Goal: Information Seeking & Learning: Learn about a topic

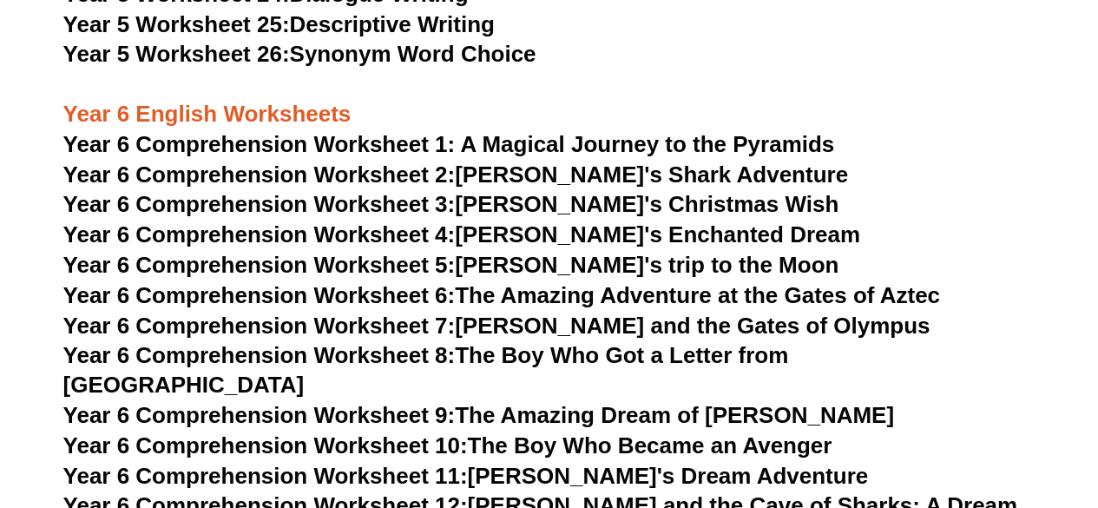
scroll to position [8589, 0]
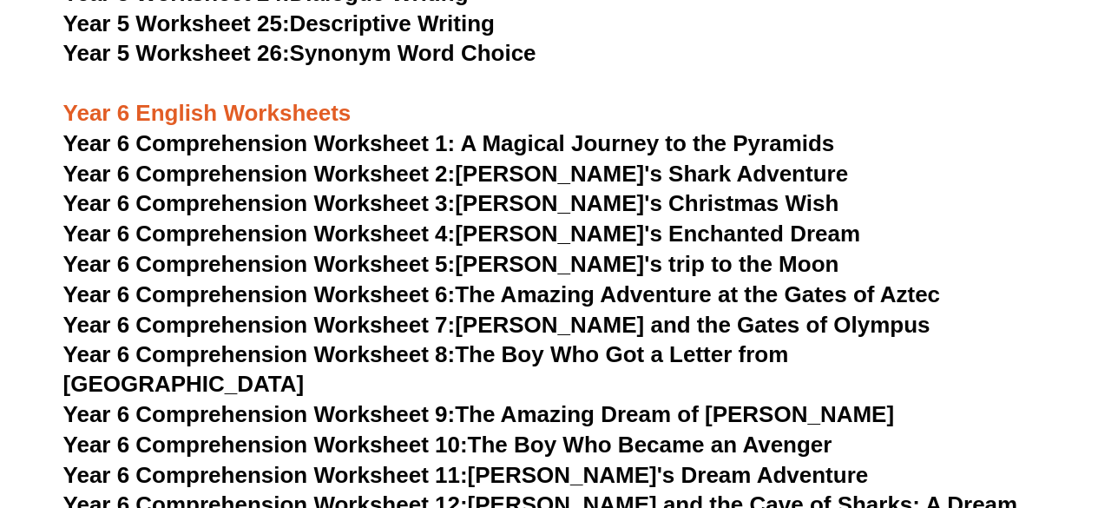
click at [439, 173] on span "Year 6 Comprehension Worksheet 2:" at bounding box center [259, 174] width 392 height 26
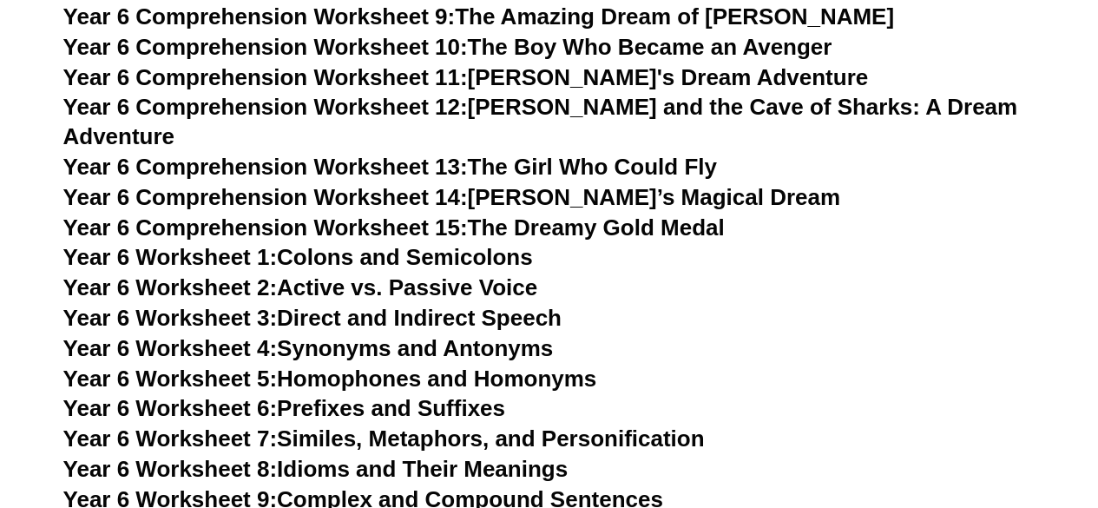
scroll to position [9023, 0]
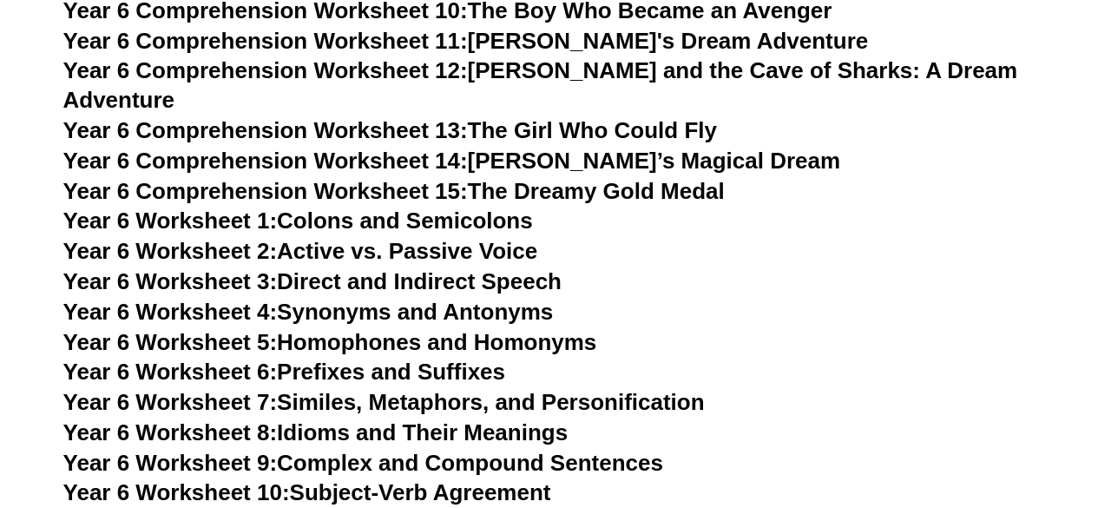
click at [205, 298] on span "Year 6 Worksheet 4:" at bounding box center [170, 311] width 214 height 26
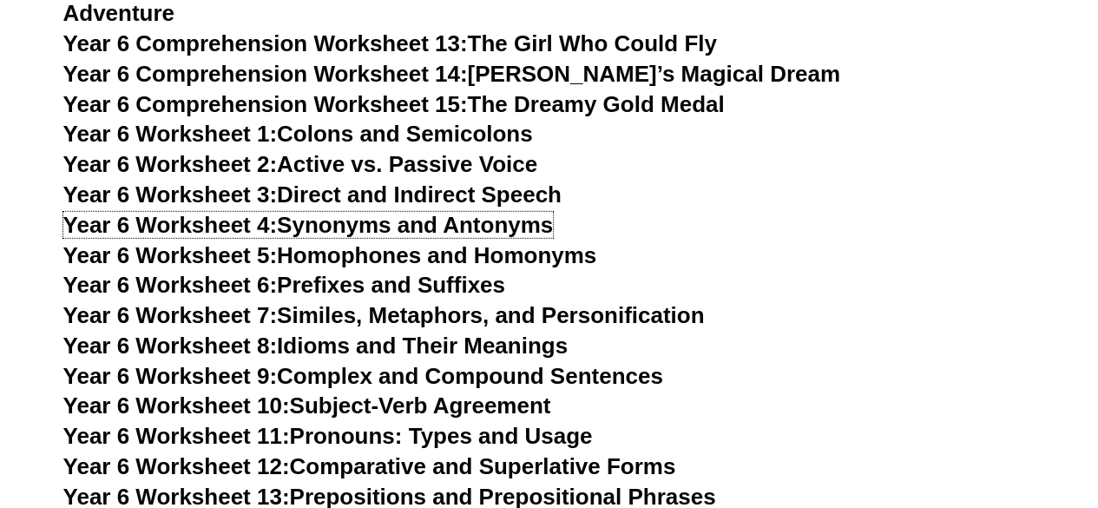
scroll to position [9196, 0]
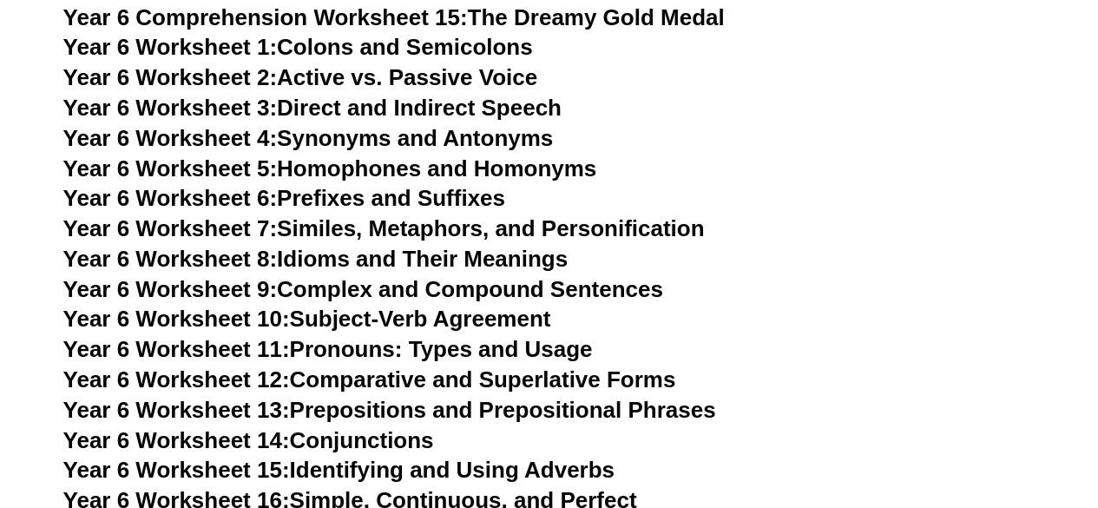
click at [344, 215] on link "Year 6 Worksheet 7: Similes, Metaphors, and Personification" at bounding box center [383, 228] width 641 height 26
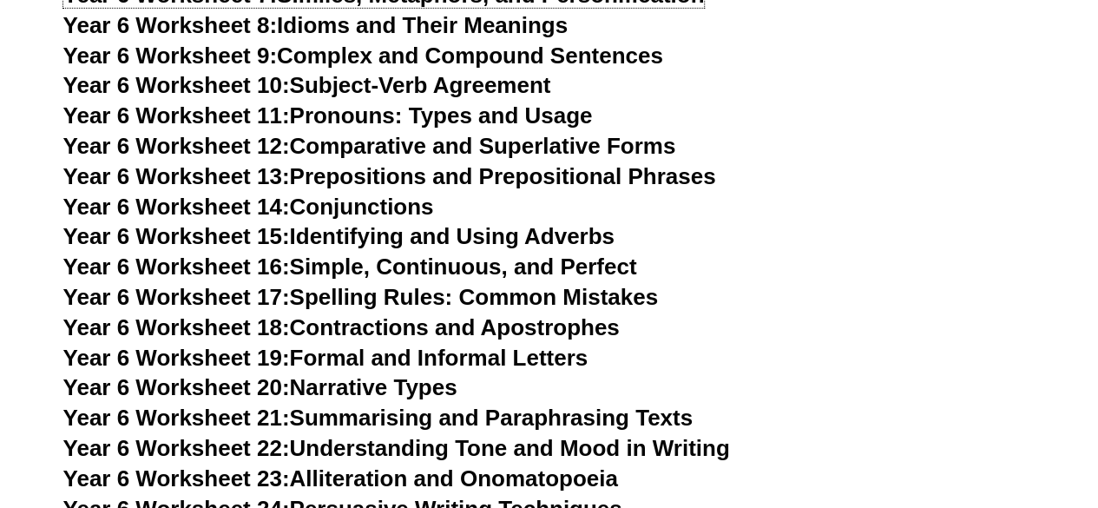
scroll to position [9456, 0]
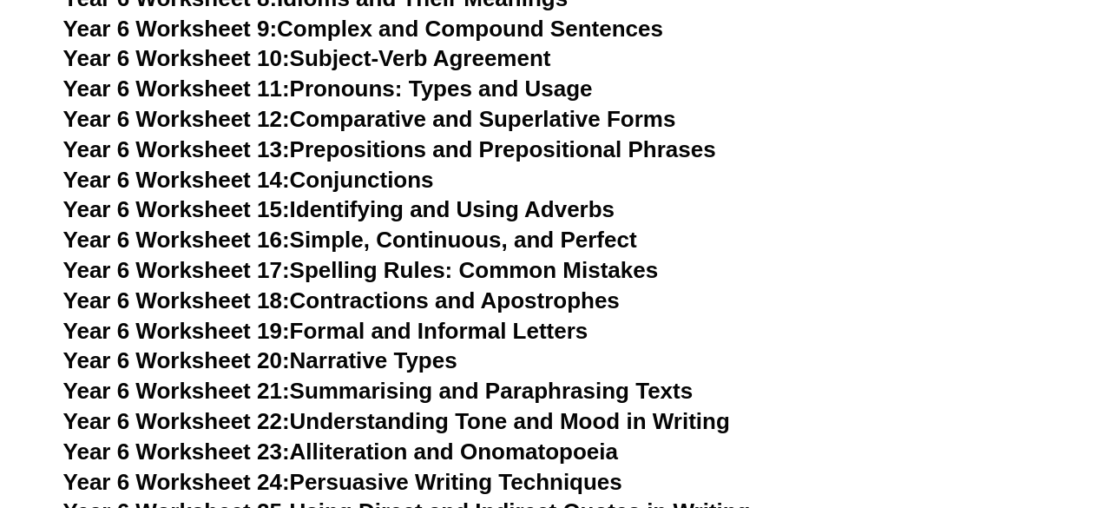
click at [463, 438] on link "Year 6 Worksheet 23: Alliteration and Onomatopoeia" at bounding box center [340, 451] width 554 height 26
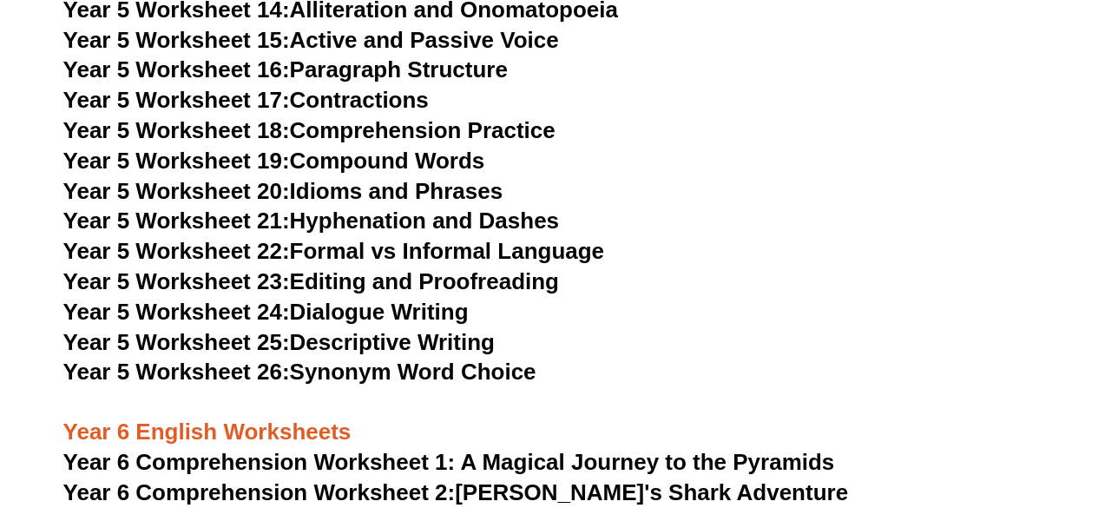
scroll to position [8155, 0]
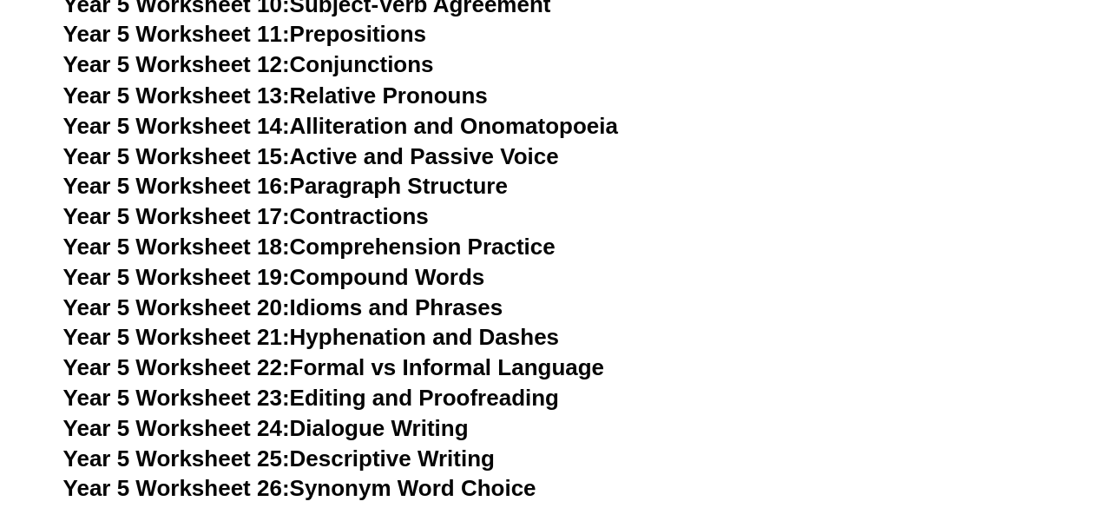
click at [359, 117] on link "Year 5 Worksheet 14: Alliteration and Onomatopoeia" at bounding box center [340, 125] width 554 height 26
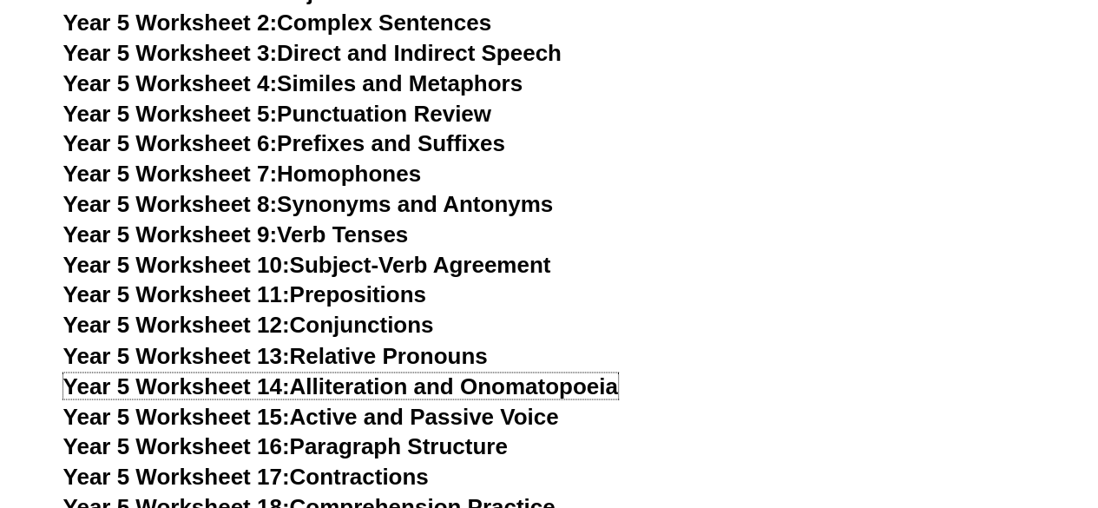
scroll to position [7808, 0]
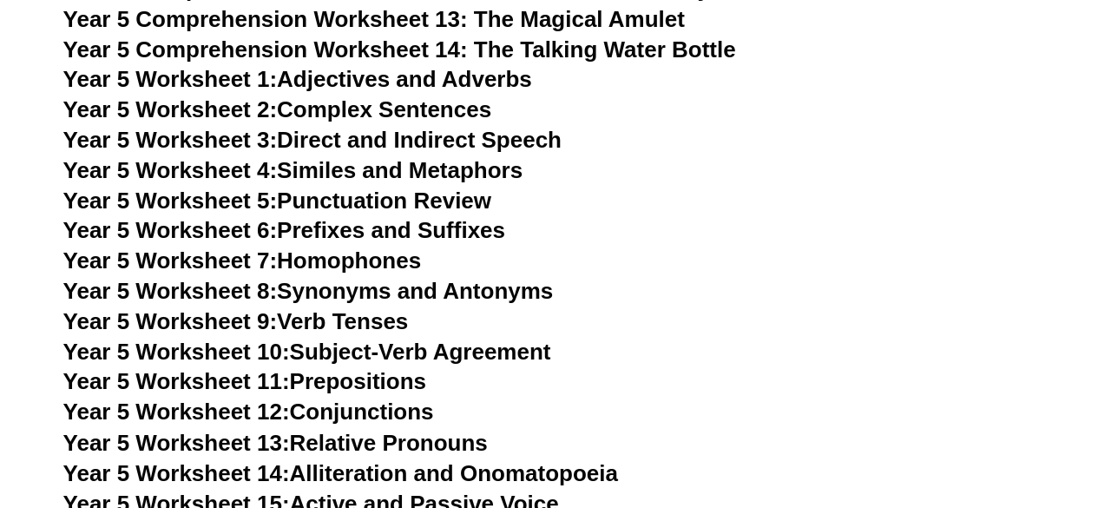
click at [418, 167] on link "Year 5 Worksheet 4: Similes and Metaphors" at bounding box center [293, 170] width 460 height 26
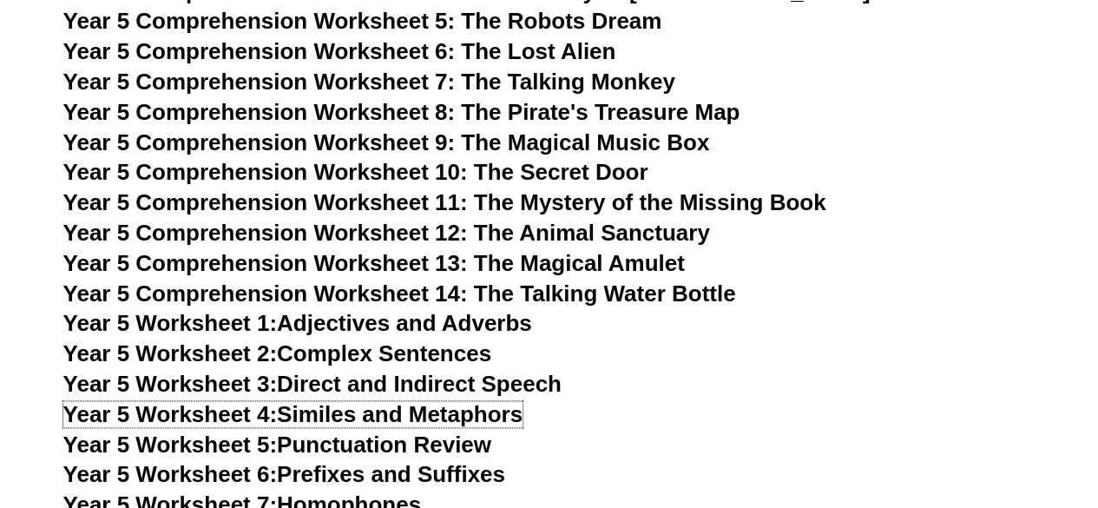
scroll to position [7548, 0]
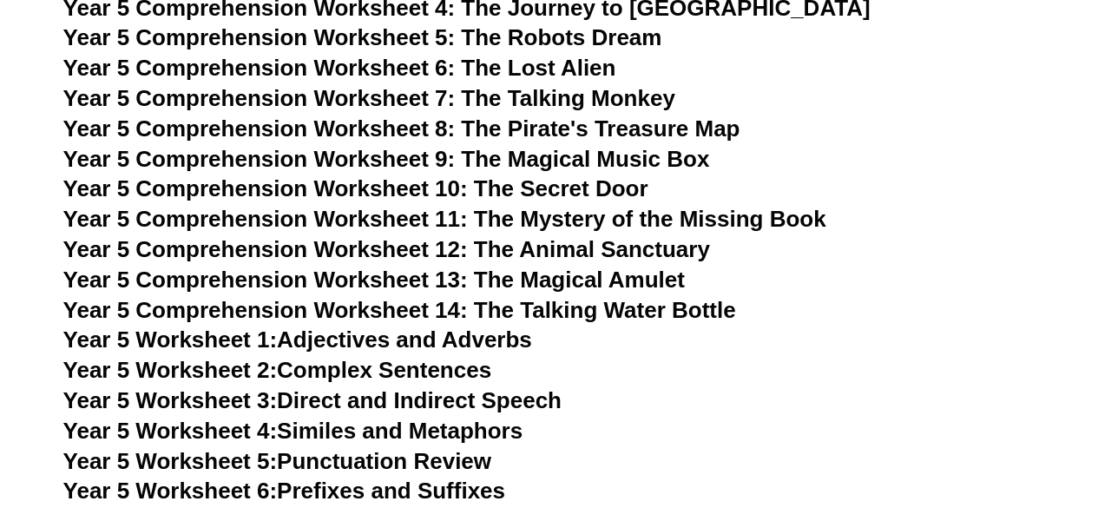
click at [562, 130] on span "Year 5 Comprehension Worksheet 8: The Pirate's Treasure Map" at bounding box center [401, 128] width 677 height 26
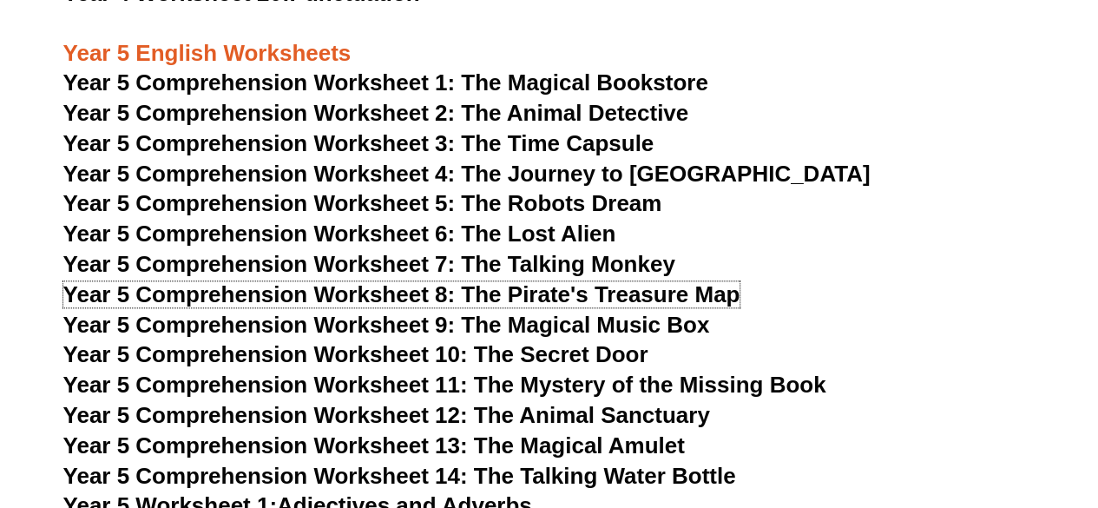
scroll to position [7374, 0]
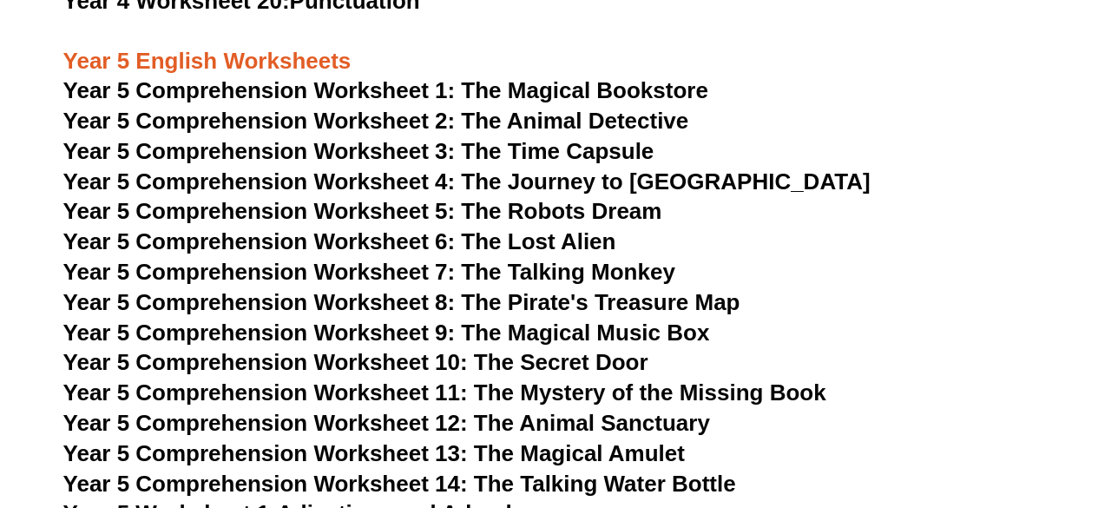
click at [561, 241] on span "Year 5 Comprehension Worksheet 6: The Lost Alien" at bounding box center [339, 241] width 553 height 26
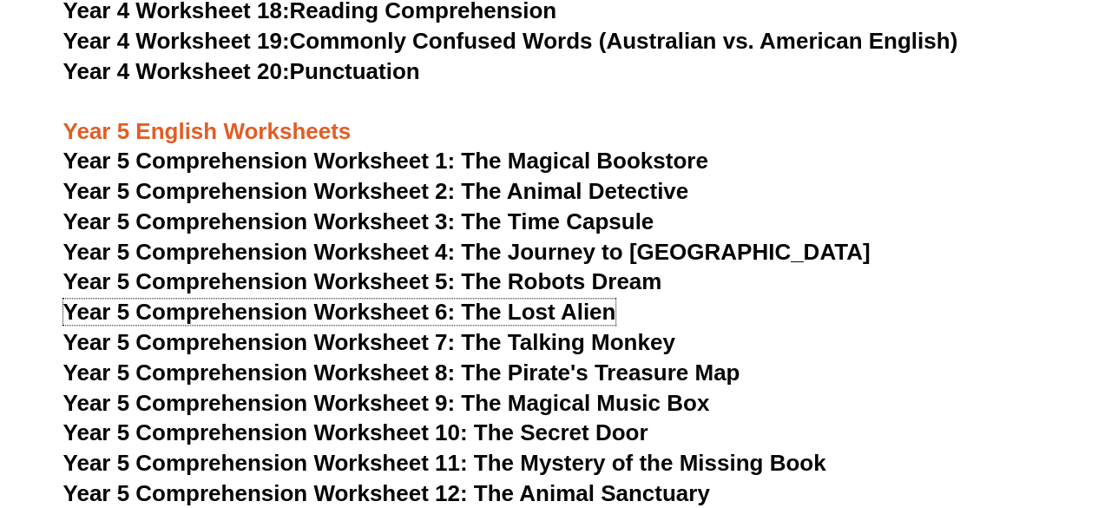
scroll to position [7287, 0]
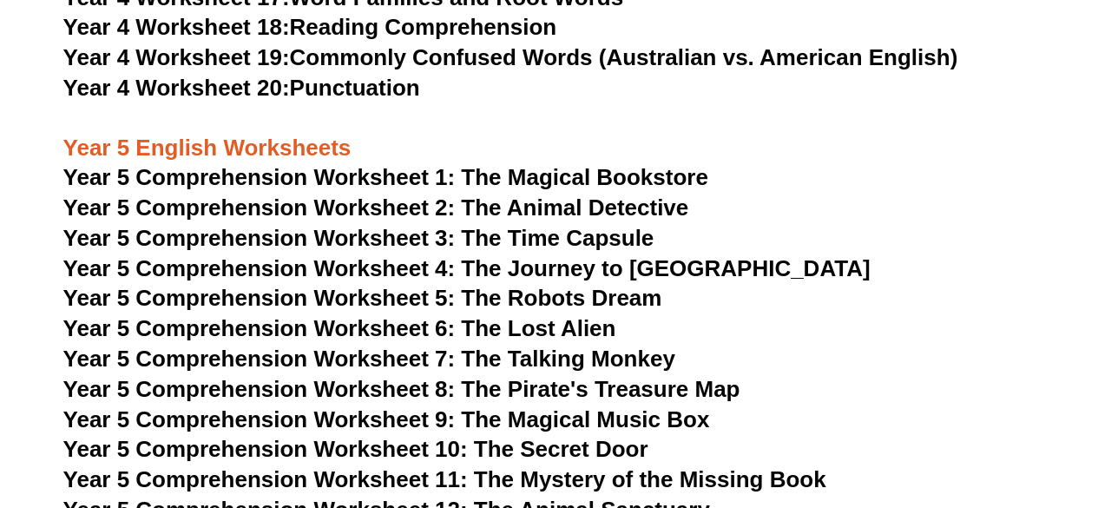
click at [488, 201] on span "Year 5 Comprehension Worksheet 2: The Animal Detective" at bounding box center [376, 207] width 626 height 26
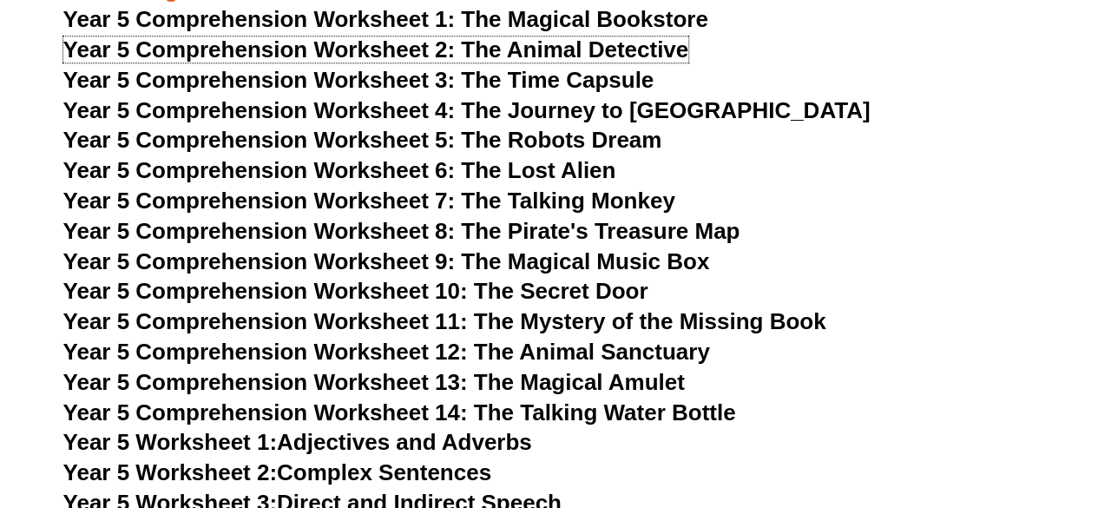
scroll to position [7461, 0]
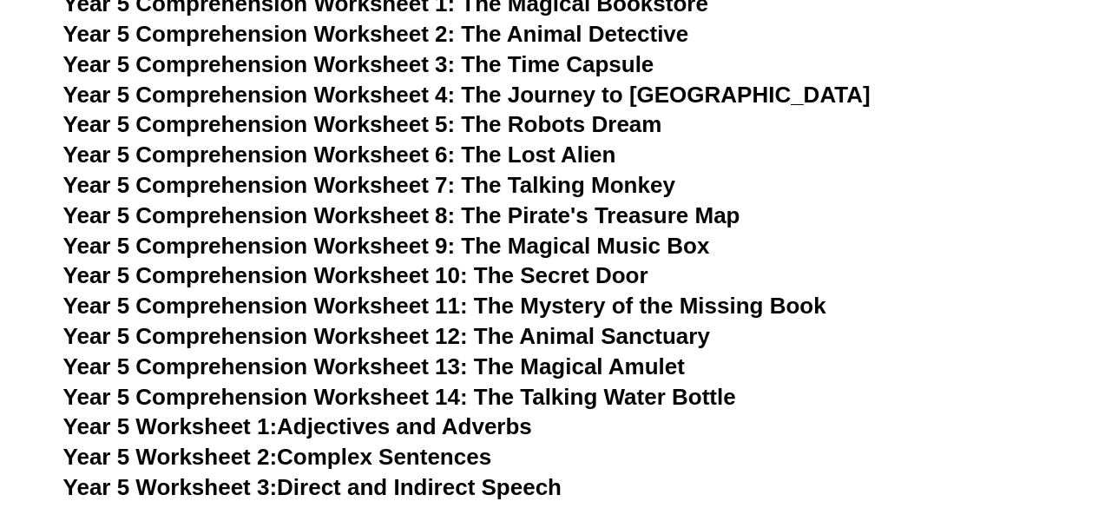
click at [581, 339] on span "Year 5 Comprehension Worksheet 12: The Animal Sanctuary" at bounding box center [386, 336] width 646 height 26
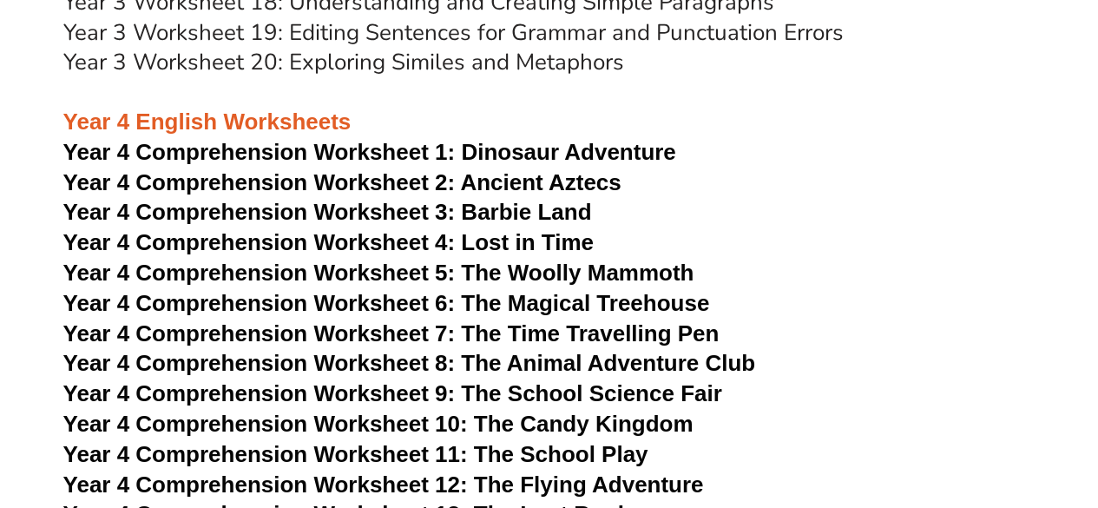
scroll to position [6073, 0]
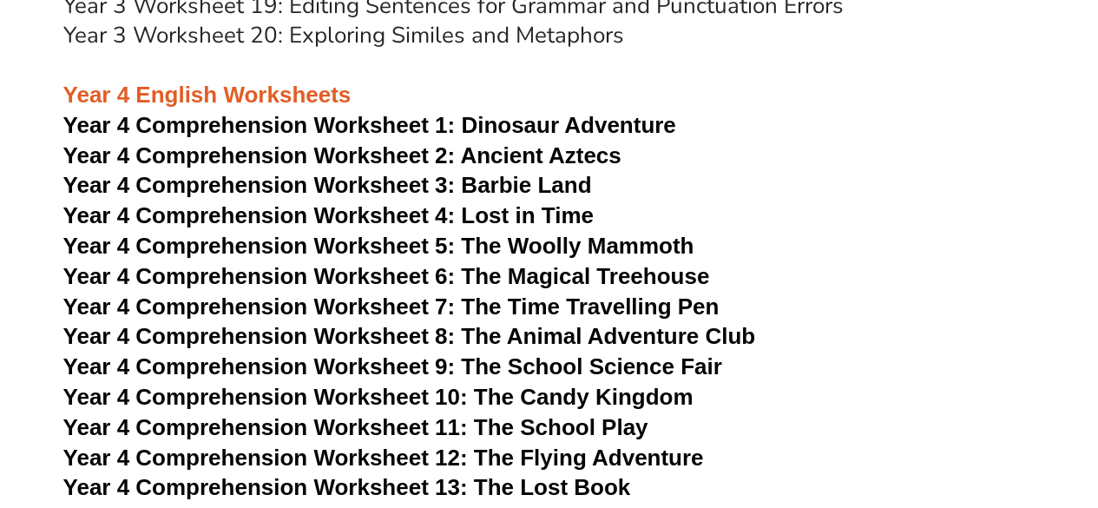
click at [497, 126] on span "Dinosaur Adventure" at bounding box center [568, 125] width 214 height 26
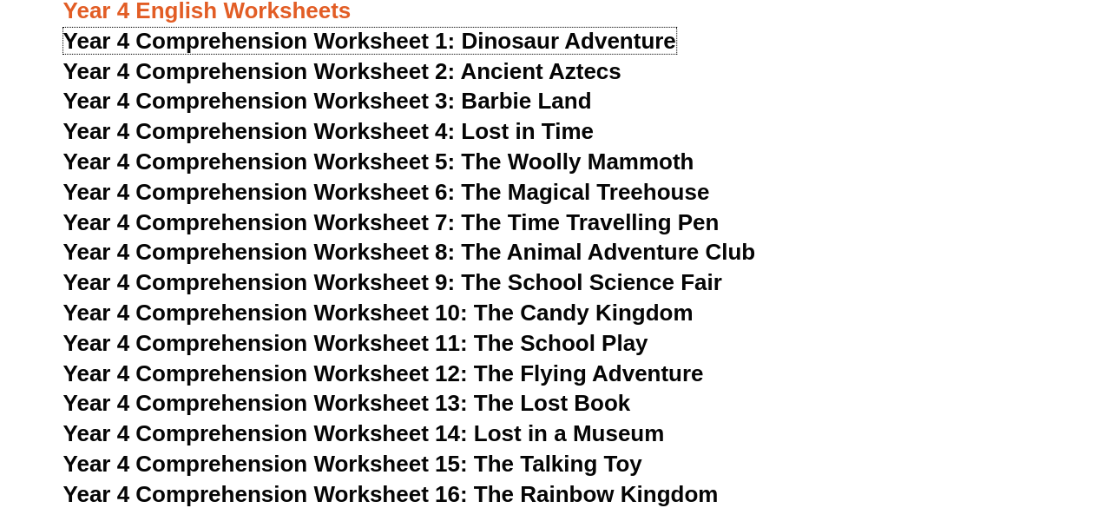
scroll to position [6159, 0]
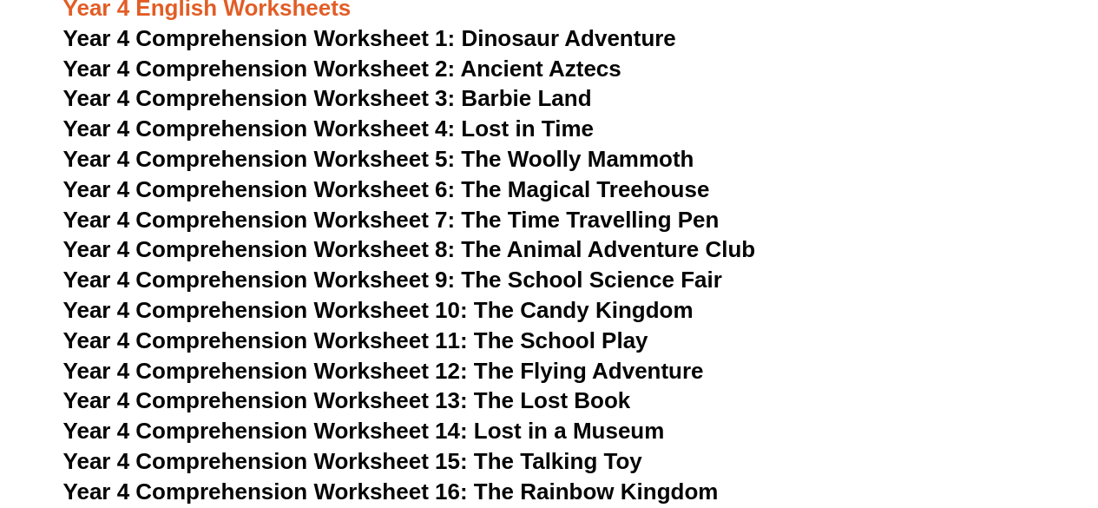
click at [512, 248] on span "Year 4 Comprehension Worksheet 8: The Animal Adventure Club" at bounding box center [409, 249] width 692 height 26
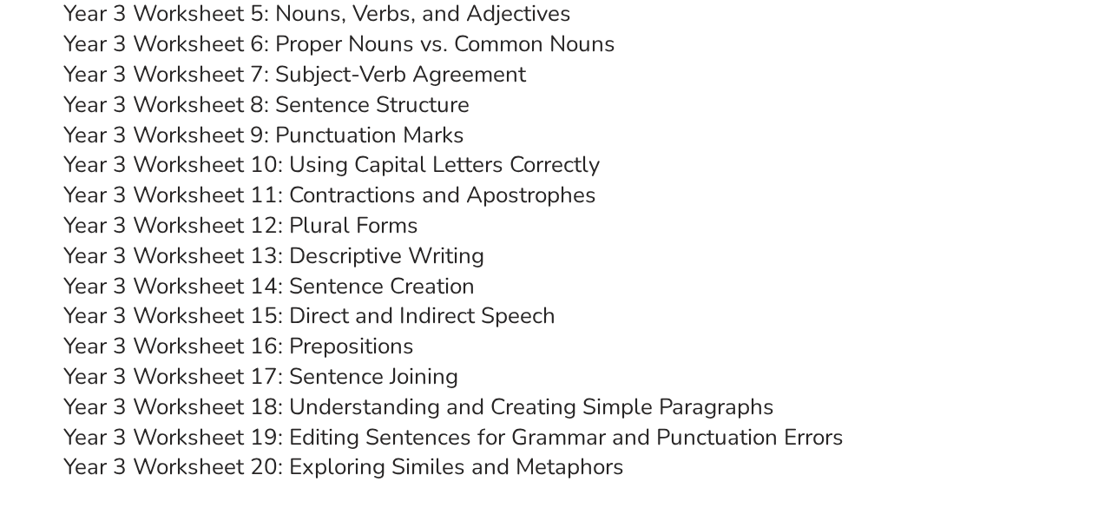
scroll to position [5639, 0]
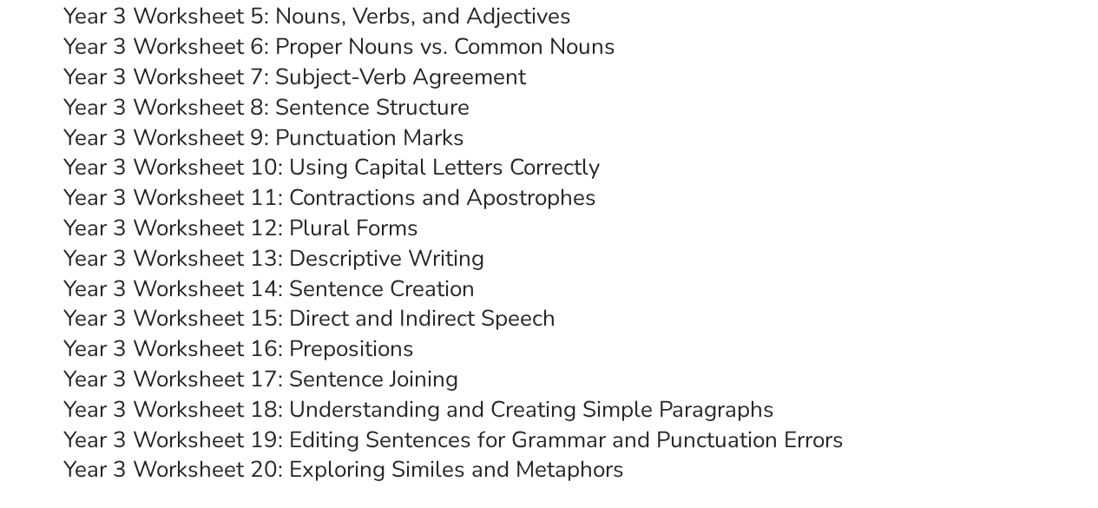
click at [354, 225] on link "Year 3 Worksheet 12: Plural Forms" at bounding box center [240, 228] width 355 height 30
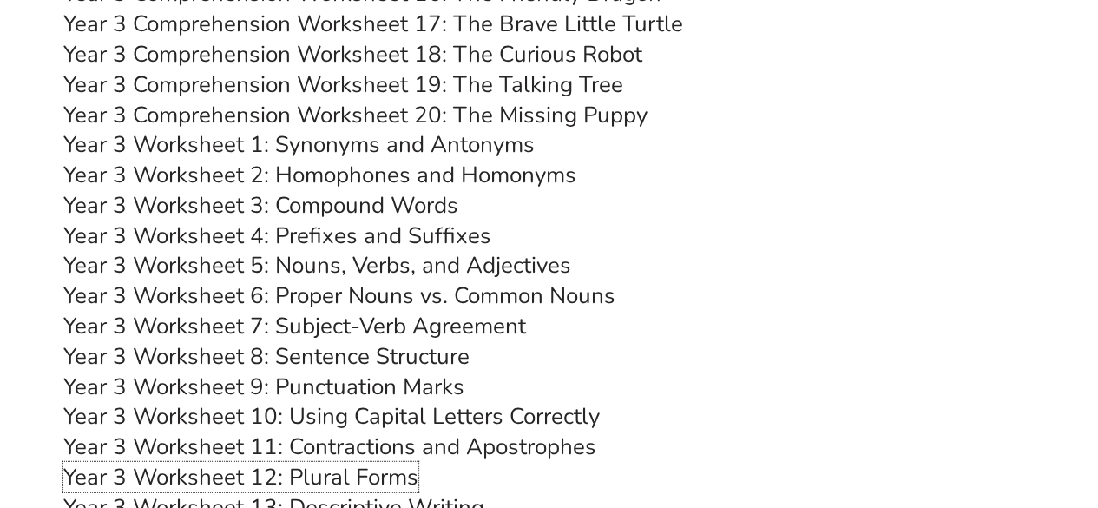
scroll to position [5379, 0]
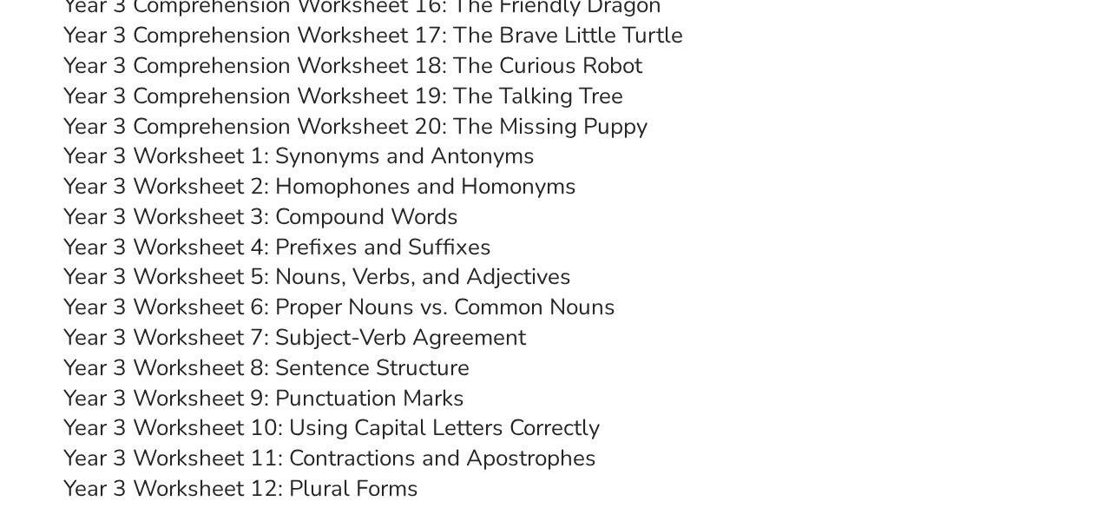
click at [371, 272] on link "Year 3 Worksheet 5: Nouns, Verbs, and Adjectives" at bounding box center [317, 276] width 508 height 30
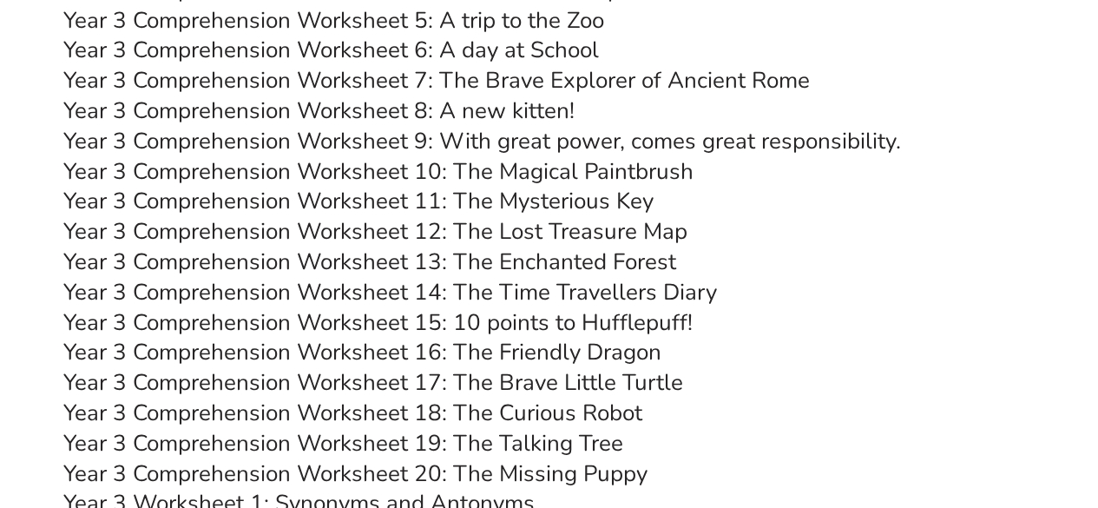
scroll to position [4945, 0]
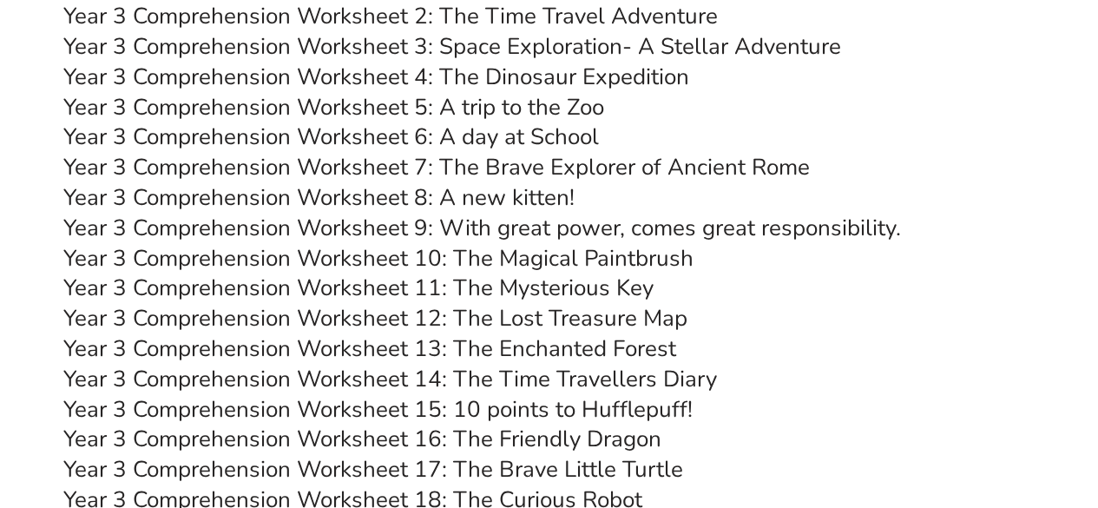
click at [439, 97] on link "Year 3 Comprehension Worksheet 5: A trip to the Zoo" at bounding box center [333, 107] width 541 height 30
click at [474, 199] on link "Year 3 Comprehension Worksheet 8: A new kitten!" at bounding box center [318, 197] width 511 height 30
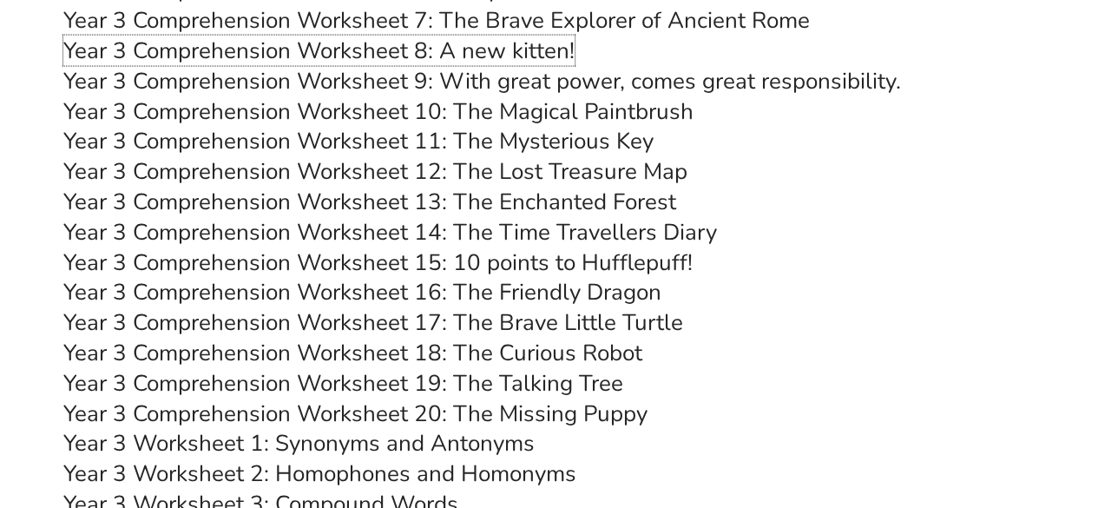
scroll to position [5118, 0]
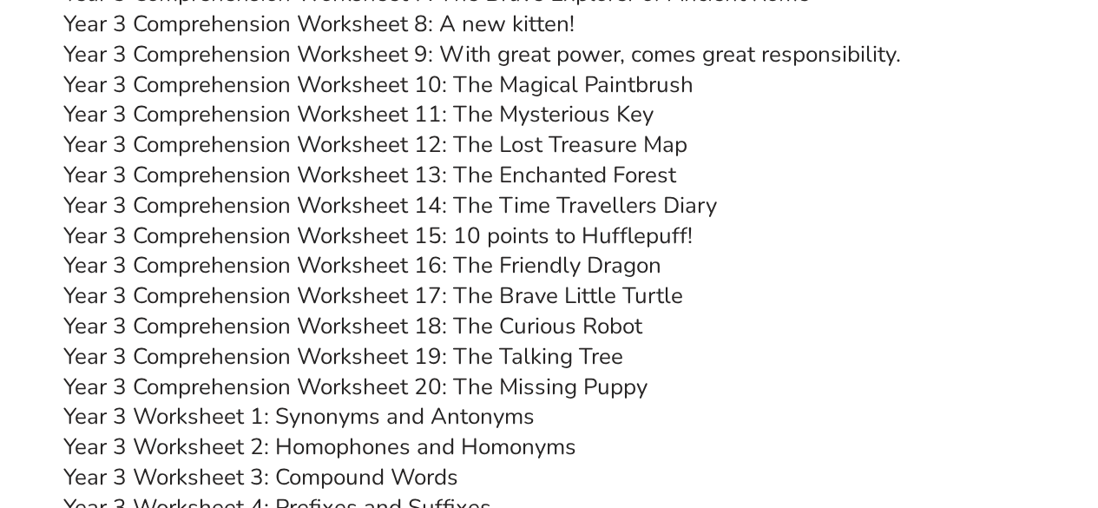
click at [541, 392] on link "Year 3 Comprehension Worksheet 20: The Missing Puppy" at bounding box center [355, 386] width 584 height 30
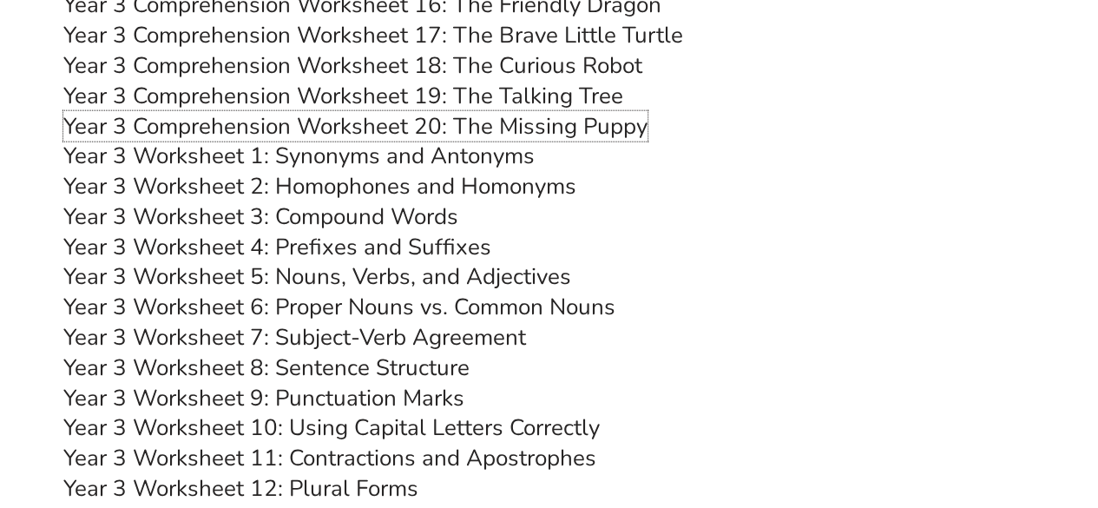
scroll to position [5465, 0]
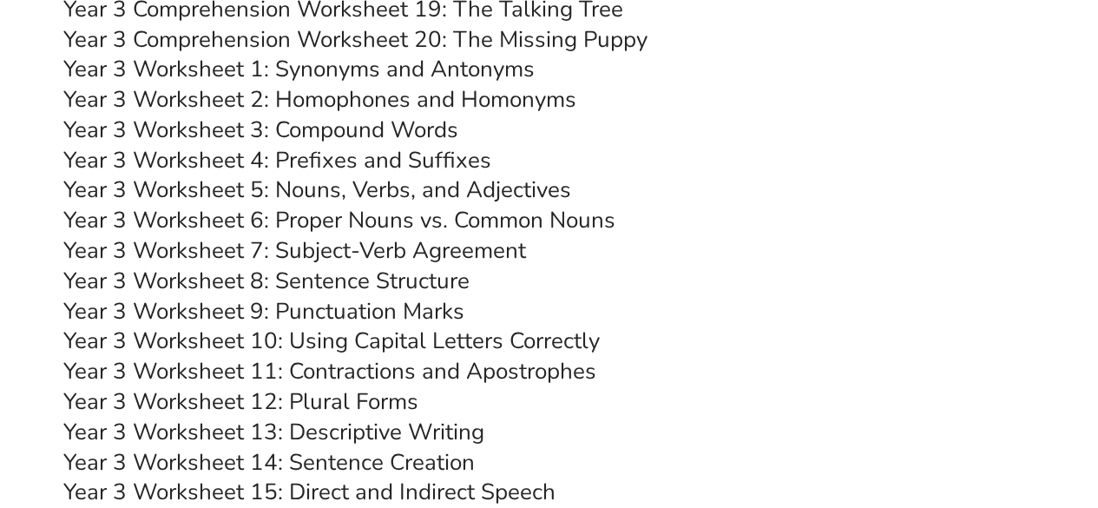
click at [416, 285] on link "Year 3 Worksheet 8: Sentence Structure" at bounding box center [266, 280] width 406 height 30
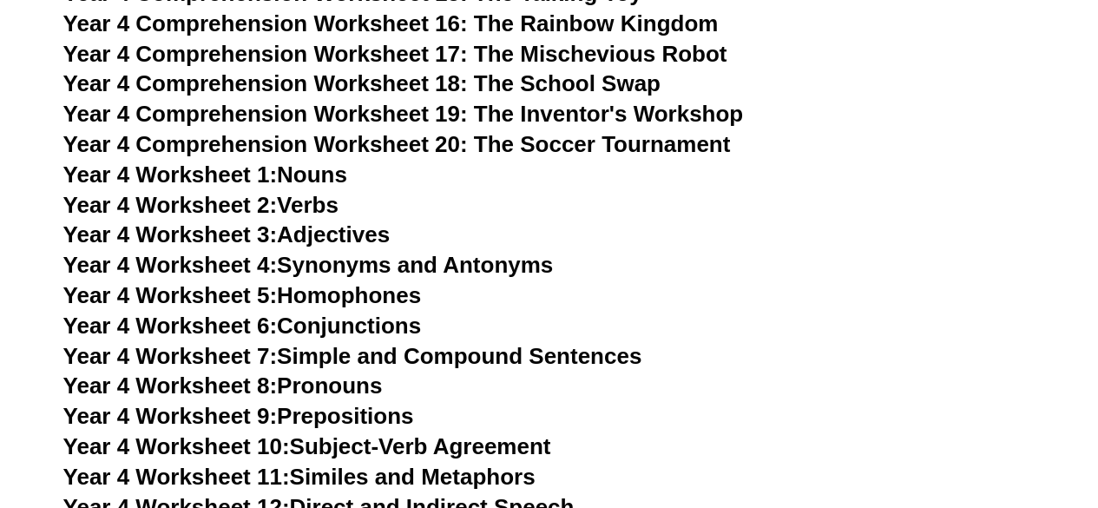
scroll to position [6680, 0]
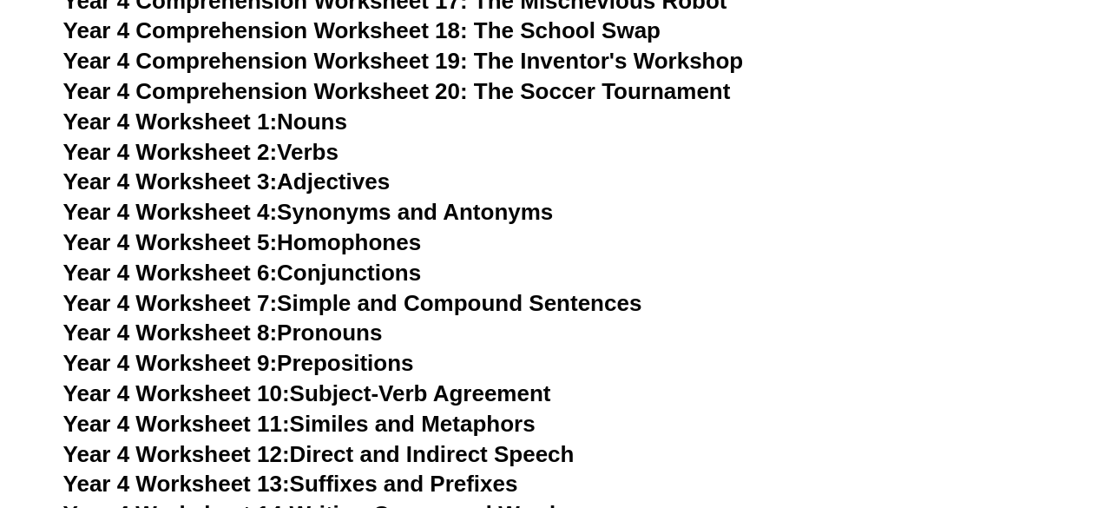
click at [324, 128] on link "Year 4 Worksheet 1: Nouns" at bounding box center [205, 121] width 284 height 26
click at [324, 157] on link "Year 4 Worksheet 2: Verbs" at bounding box center [200, 152] width 275 height 26
click at [322, 179] on link "Year 4 Worksheet 3: Adjectives" at bounding box center [226, 181] width 327 height 26
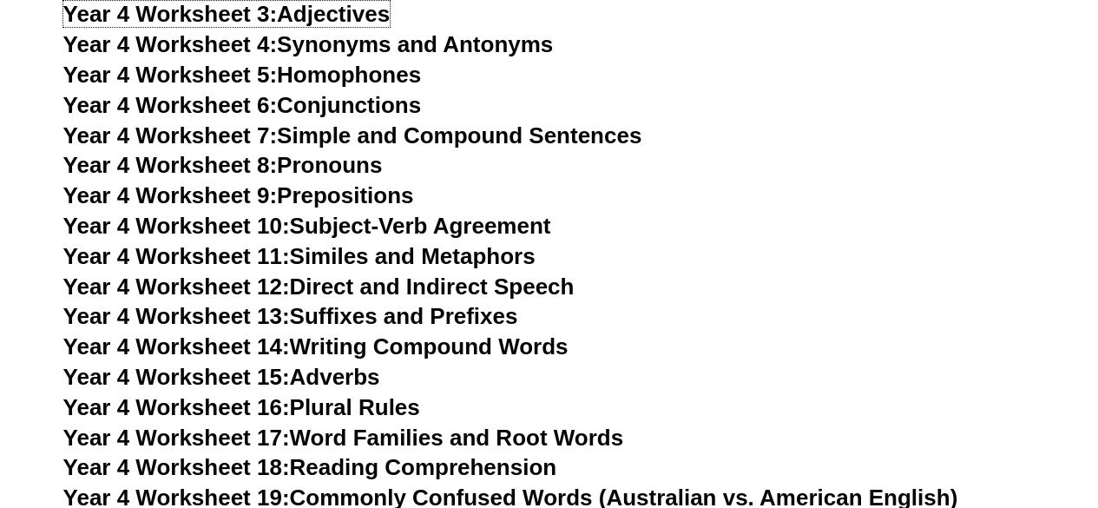
scroll to position [6854, 0]
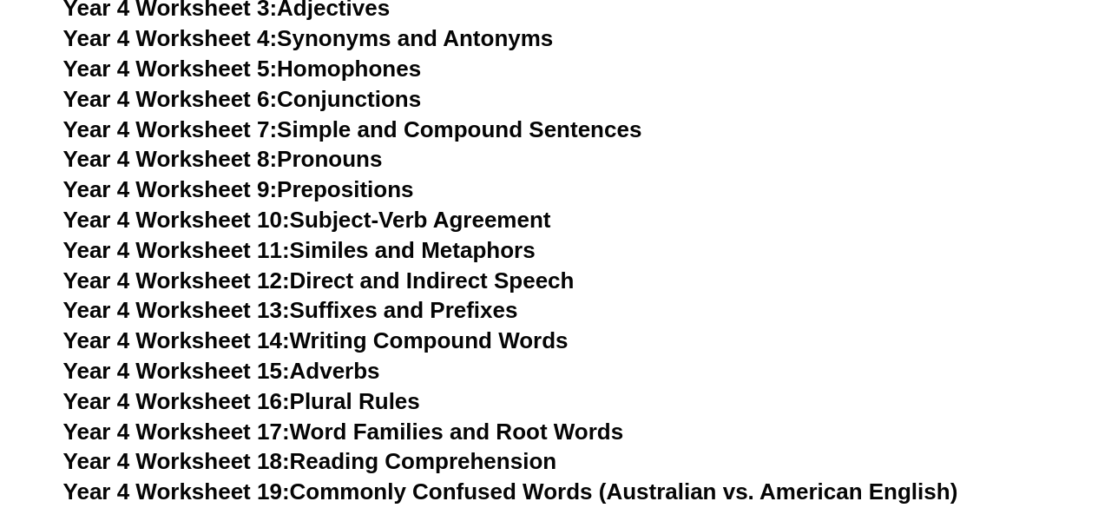
click at [365, 187] on link "Year 4 Worksheet 9: Prepositions" at bounding box center [238, 189] width 351 height 26
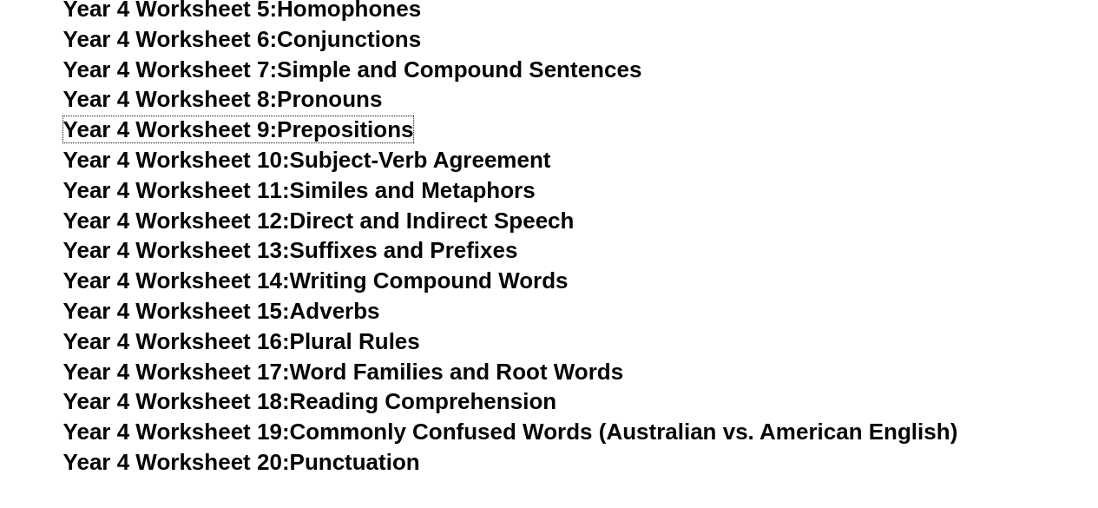
scroll to position [6940, 0]
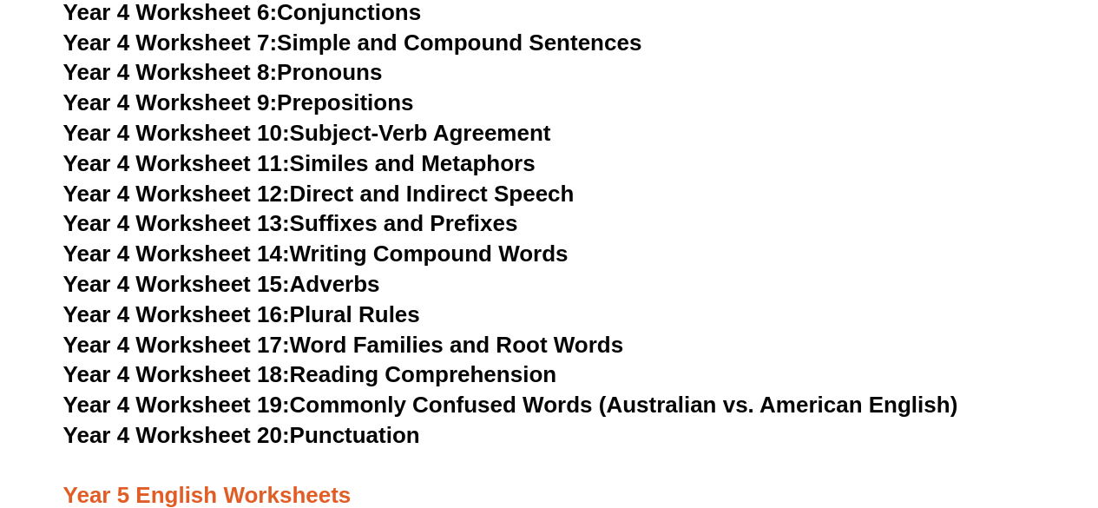
click at [390, 162] on link "Year 4 Worksheet 11: Similes and Metaphors" at bounding box center [299, 163] width 472 height 26
click at [434, 195] on link "Year 4 Worksheet 12: Direct and Indirect Speech" at bounding box center [318, 193] width 511 height 26
click at [389, 230] on link "Year 4 Worksheet 13: Suffixes and Prefixes" at bounding box center [290, 223] width 455 height 26
click at [387, 251] on link "Year 4 Worksheet 14: Writing Compound Words" at bounding box center [315, 253] width 505 height 26
click at [330, 287] on link "Year 4 Worksheet 15: Adverbs" at bounding box center [221, 284] width 317 height 26
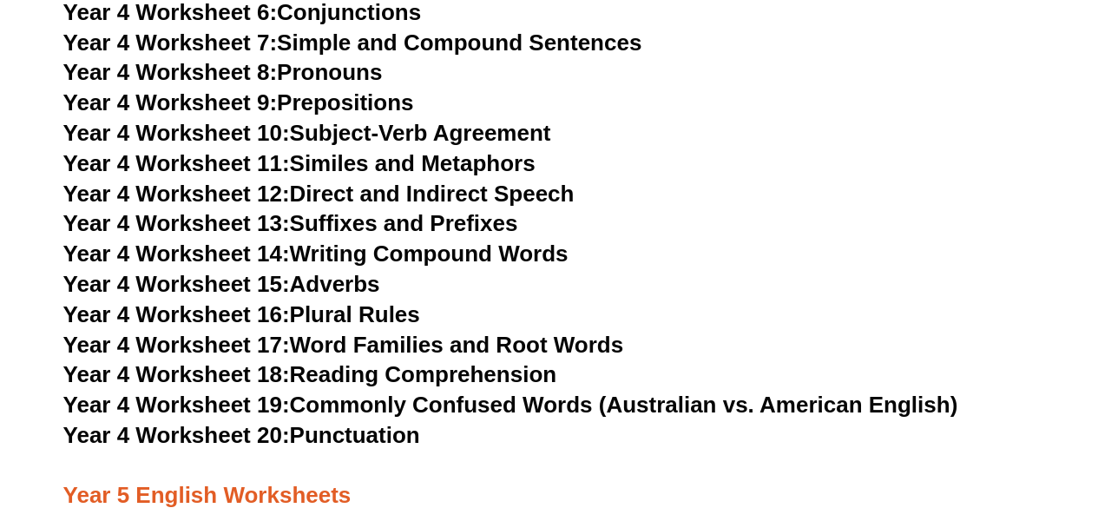
click at [395, 316] on link "Year 4 Worksheet 16: Plural Rules" at bounding box center [241, 314] width 357 height 26
click at [394, 346] on link "Year 4 Worksheet 17: Word Families and Root Words" at bounding box center [343, 344] width 560 height 26
click at [430, 377] on link "Year 4 Worksheet 18: Reading Comprehension" at bounding box center [309, 374] width 493 height 26
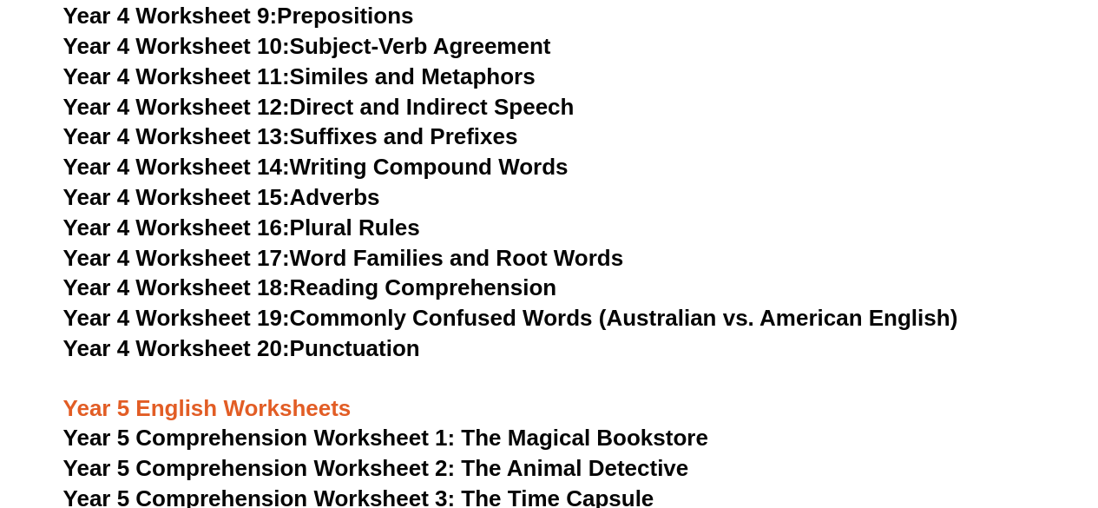
click at [435, 326] on link "Year 4 Worksheet 19: Commonly Confused Words (Australian vs. American English)" at bounding box center [510, 318] width 895 height 26
click at [368, 349] on link "Year 4 Worksheet 20: Punctuation" at bounding box center [241, 348] width 357 height 26
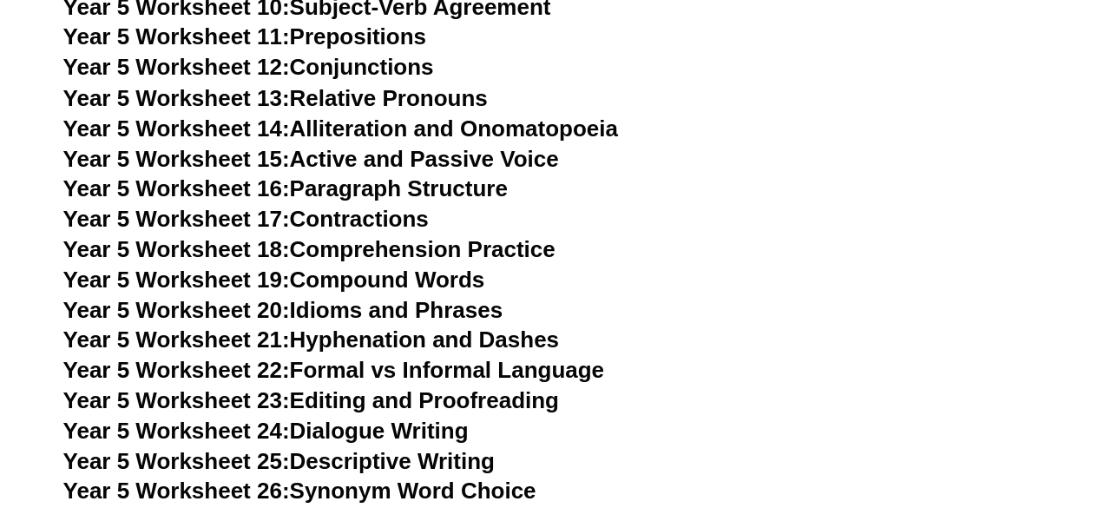
scroll to position [8155, 0]
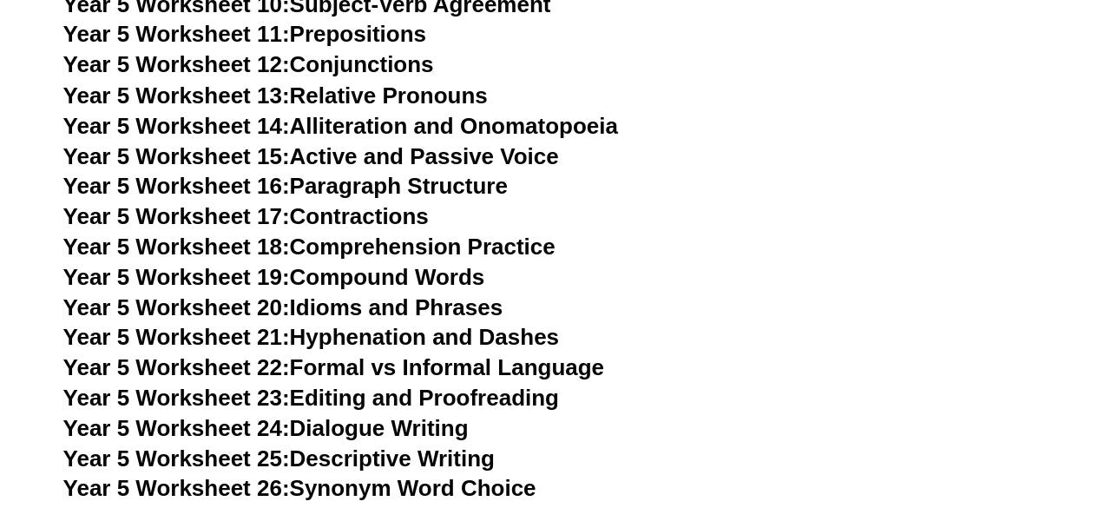
click at [382, 246] on link "Year 5 Worksheet 18: Comprehension Practice" at bounding box center [309, 246] width 492 height 26
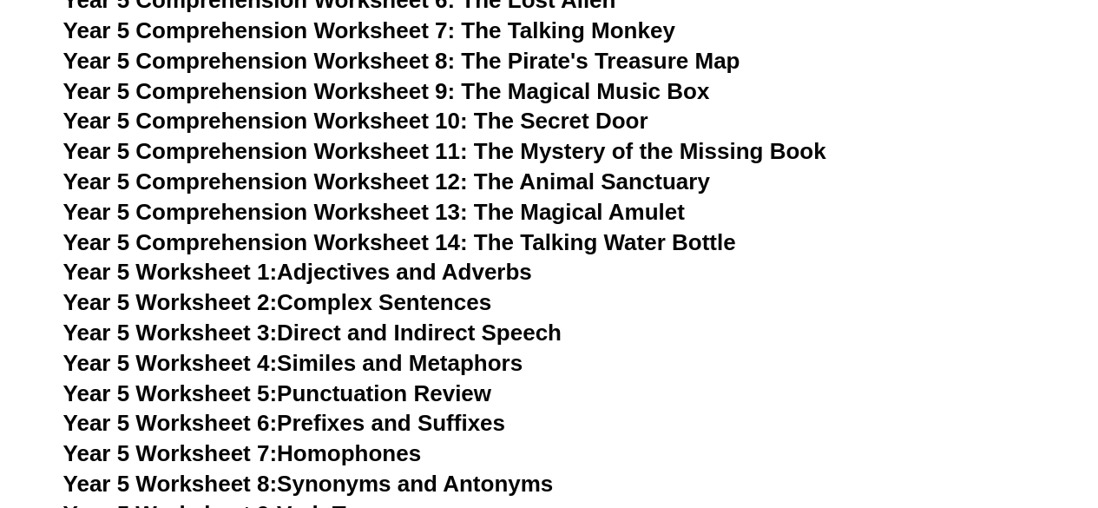
scroll to position [7027, 0]
